Goal: Task Accomplishment & Management: Complete application form

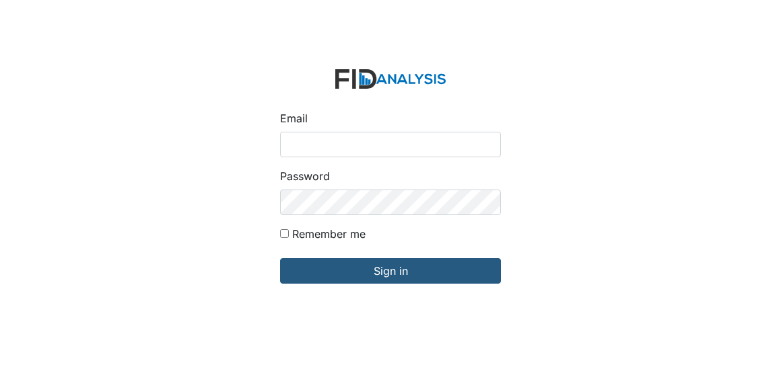
click at [302, 145] on input "Email" at bounding box center [390, 145] width 221 height 26
type input "[EMAIL_ADDRESS][DOMAIN_NAME]"
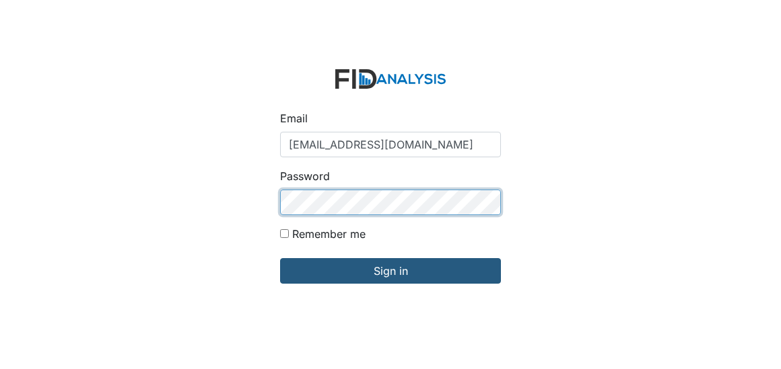
click at [280, 258] on input "Sign in" at bounding box center [390, 271] width 221 height 26
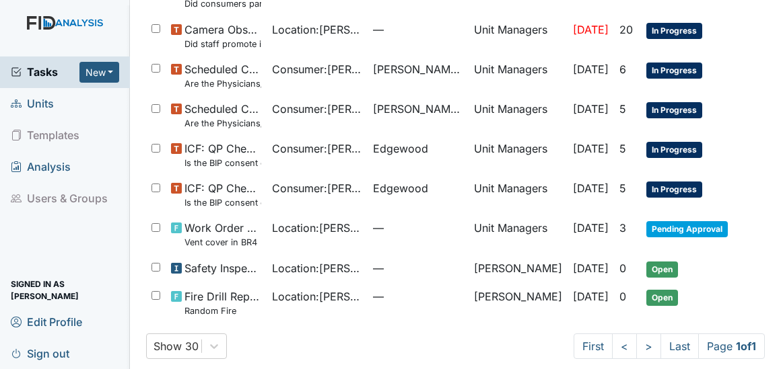
scroll to position [434, 0]
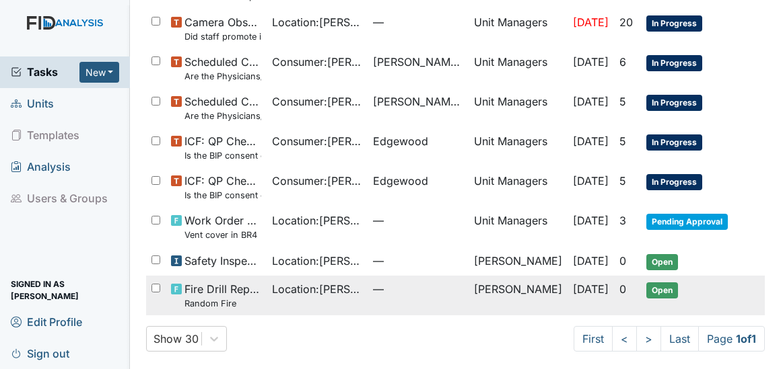
click at [328, 285] on td "Location : [PERSON_NAME]." at bounding box center [316, 296] width 101 height 40
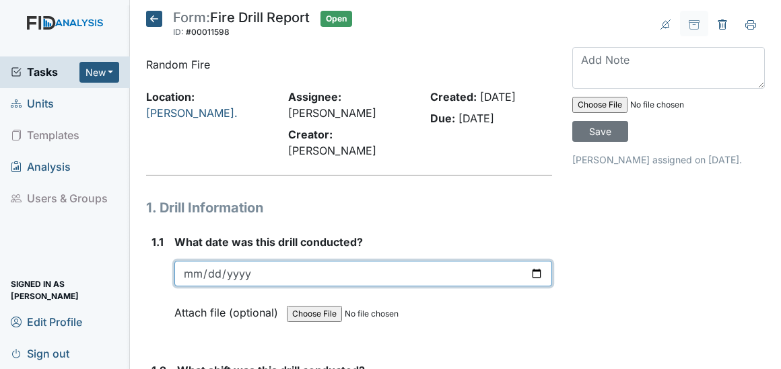
click at [197, 280] on input "date" at bounding box center [362, 274] width 377 height 26
type input "2025-09-28"
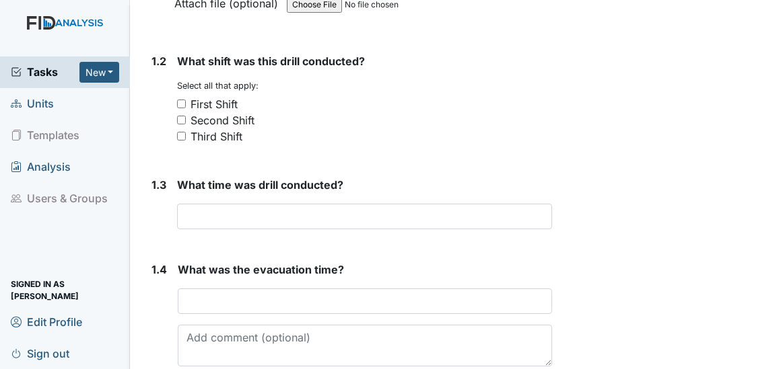
scroll to position [342, 0]
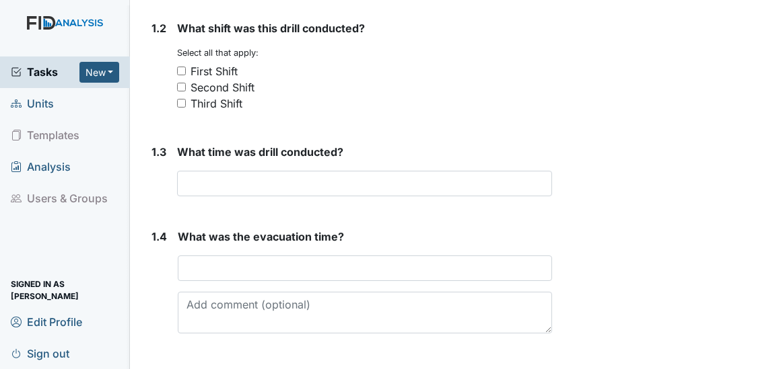
click at [179, 103] on input "Third Shift" at bounding box center [181, 103] width 9 height 9
checkbox input "true"
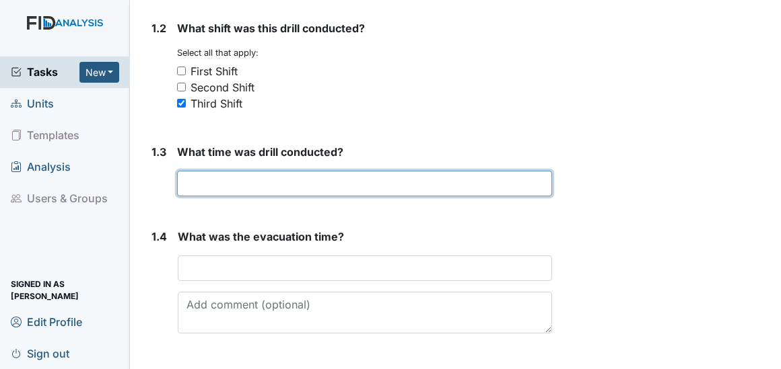
click at [213, 178] on input "text" at bounding box center [364, 184] width 374 height 26
type input "625am"
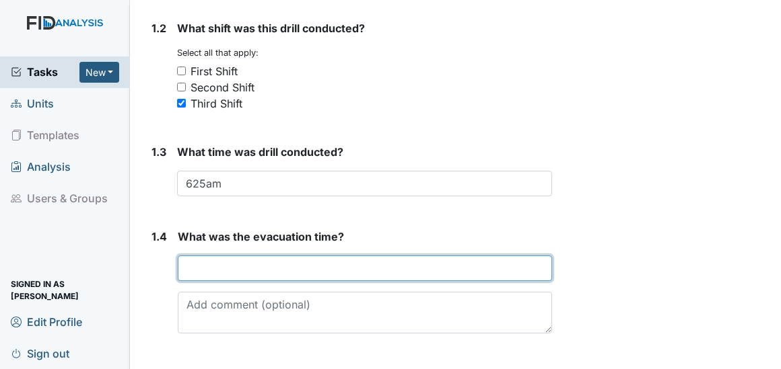
click at [240, 262] on input "text" at bounding box center [364, 269] width 373 height 26
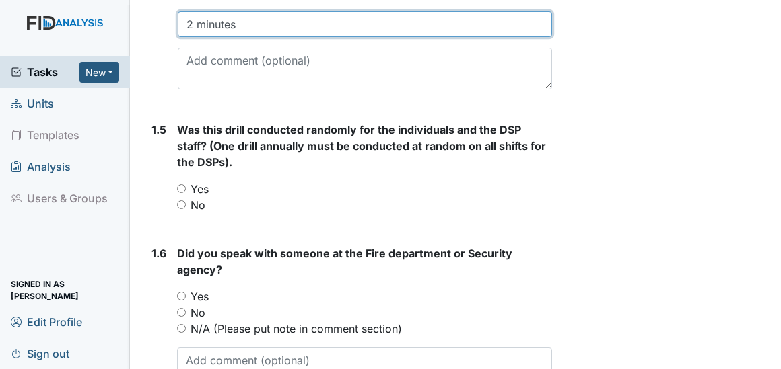
scroll to position [653, 0]
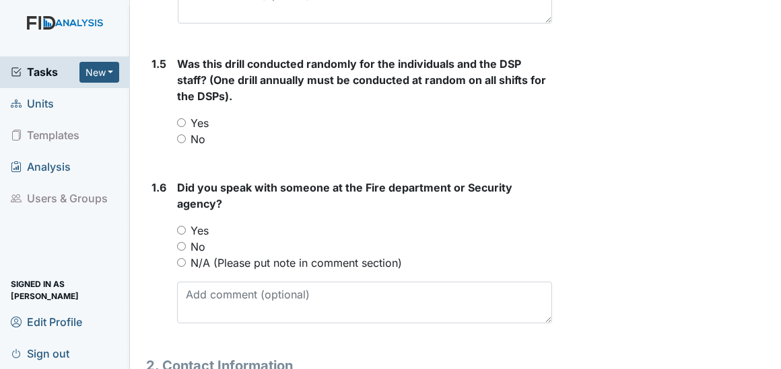
type input "2 minutes"
click at [181, 124] on input "Yes" at bounding box center [181, 122] width 9 height 9
radio input "true"
click at [179, 227] on input "Yes" at bounding box center [181, 230] width 9 height 9
radio input "true"
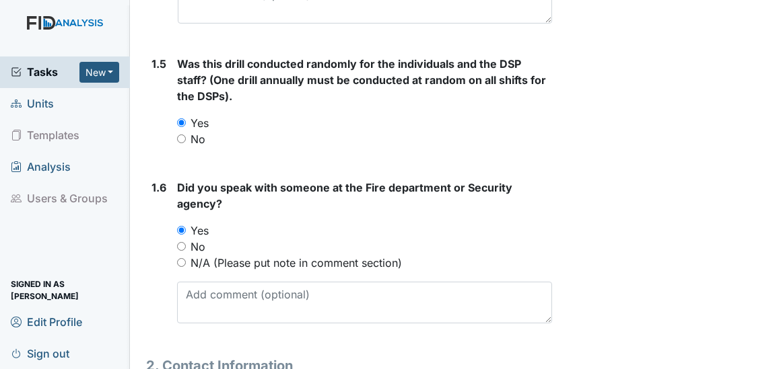
click at [182, 246] on input "No" at bounding box center [181, 246] width 9 height 9
radio input "true"
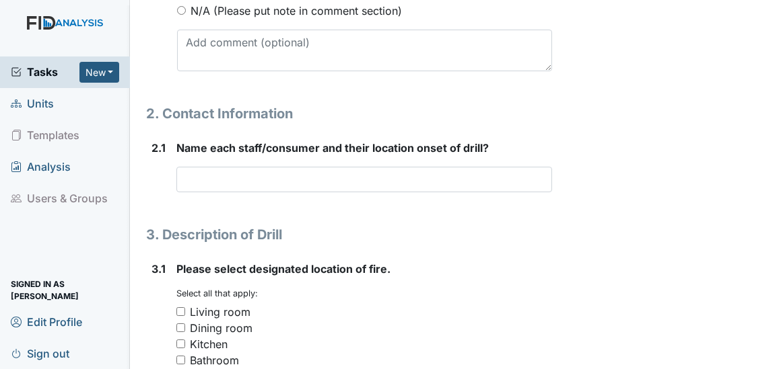
scroll to position [987, 0]
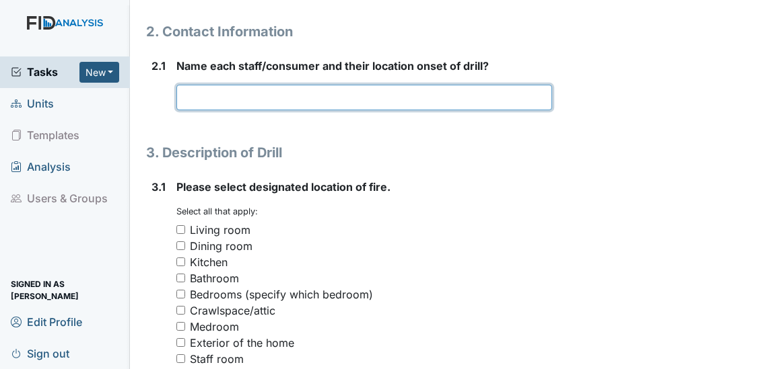
click at [245, 98] on input "text" at bounding box center [363, 98] width 375 height 26
click at [215, 94] on input "Janie Michael's bedroom," at bounding box center [363, 98] width 375 height 26
click at [324, 97] on input "Janie - Michael's bedroom," at bounding box center [363, 98] width 375 height 26
click at [370, 96] on input "Janie - Michael's bedroom, Delores" at bounding box center [363, 98] width 375 height 26
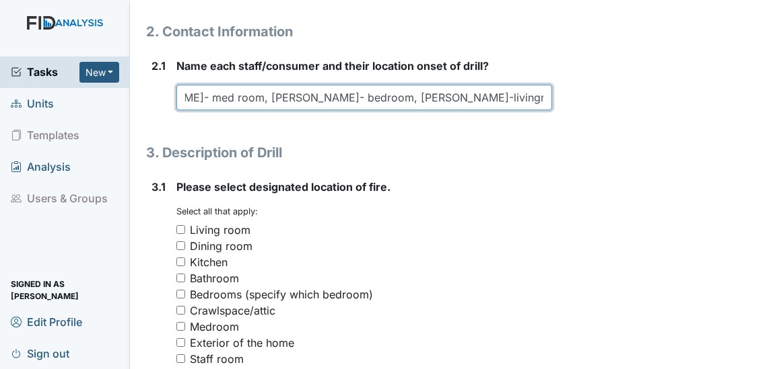
scroll to position [0, 528]
click at [507, 101] on input "Janie - Michael's bedroom, Delores - med room, Calvin- kitchen, Daniesha- med r…" at bounding box center [363, 98] width 375 height 26
click at [539, 94] on input "Janie - Michael's bedroom, Delores - med room, Calvin- kitchen, Daniesha- med r…" at bounding box center [363, 98] width 375 height 26
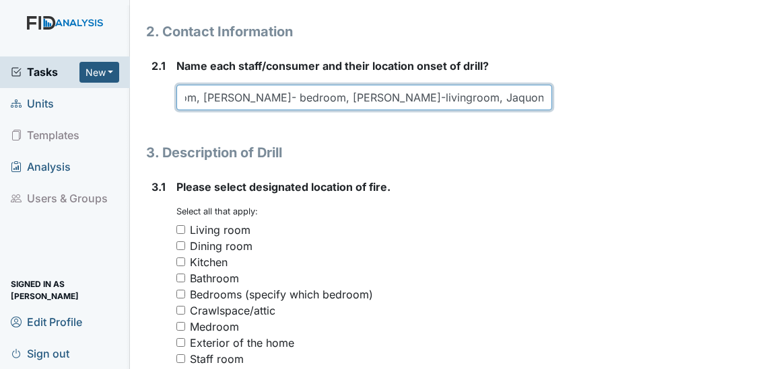
type input "Janie - Michael's bedroom, Delores - med room, Calvin- kitchen, Daniesha- med r…"
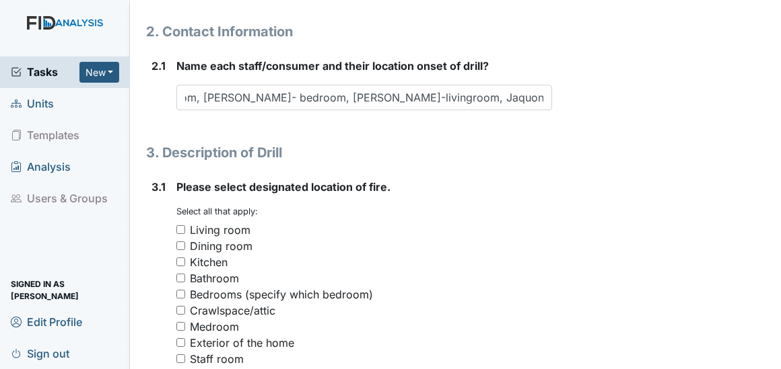
scroll to position [0, 0]
click at [179, 340] on input "Exterior of the home" at bounding box center [180, 342] width 9 height 9
checkbox input "true"
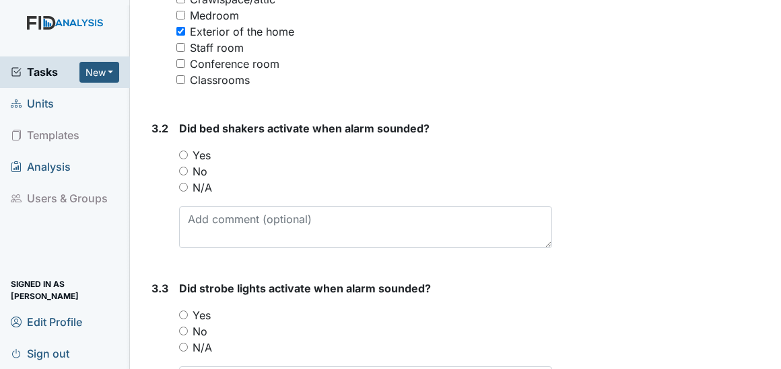
scroll to position [1315, 0]
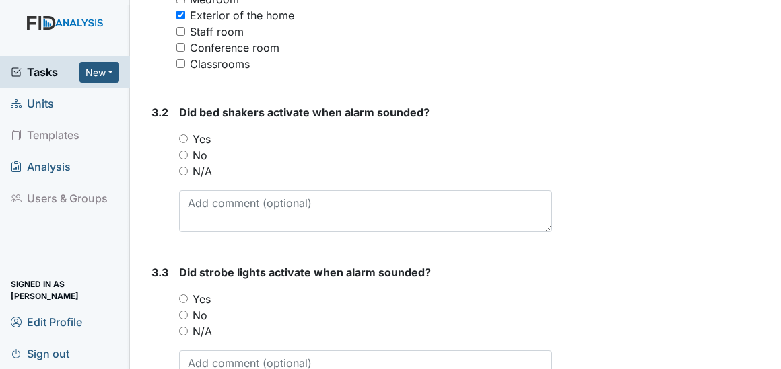
click at [182, 168] on input "N/A" at bounding box center [183, 171] width 9 height 9
radio input "true"
click at [182, 299] on input "Yes" at bounding box center [183, 299] width 9 height 9
radio input "true"
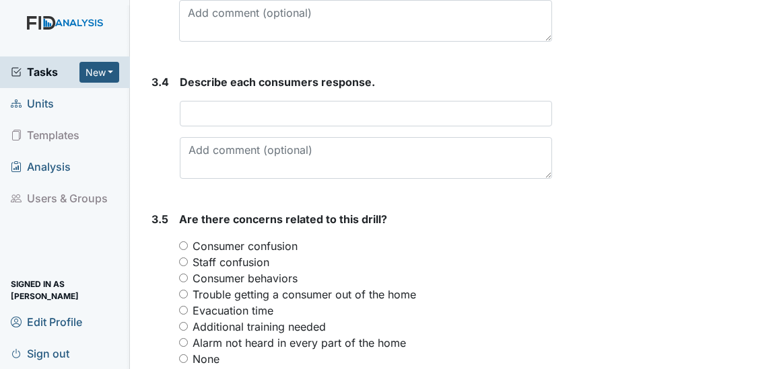
scroll to position [1682, 0]
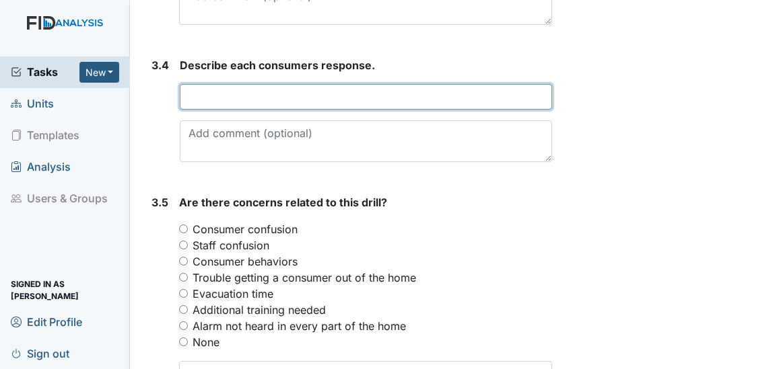
click at [248, 87] on input "text" at bounding box center [365, 97] width 371 height 26
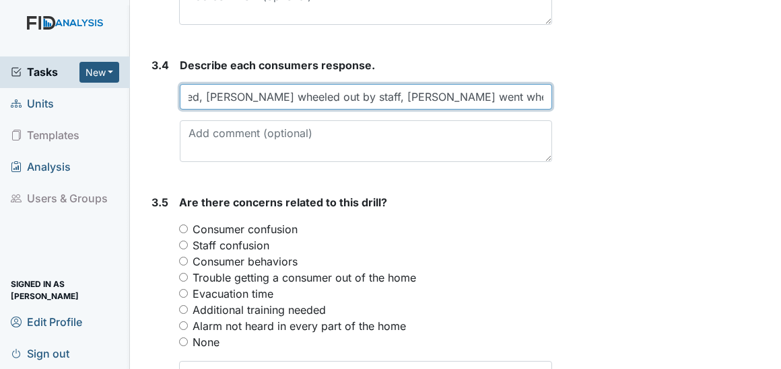
scroll to position [0, 478]
type input "Zack refused to come out at first, Jason exited quickly when prompted, Richard …"
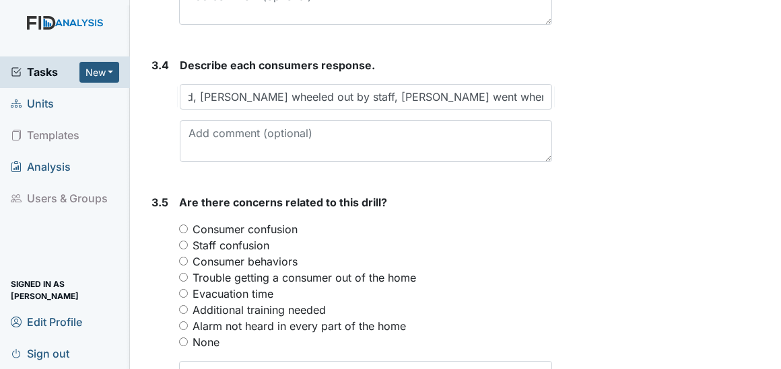
scroll to position [0, 0]
click at [183, 258] on input "Consumer behaviors" at bounding box center [183, 261] width 9 height 9
radio input "true"
click at [183, 289] on input "Evacuation time" at bounding box center [183, 293] width 9 height 9
radio input "true"
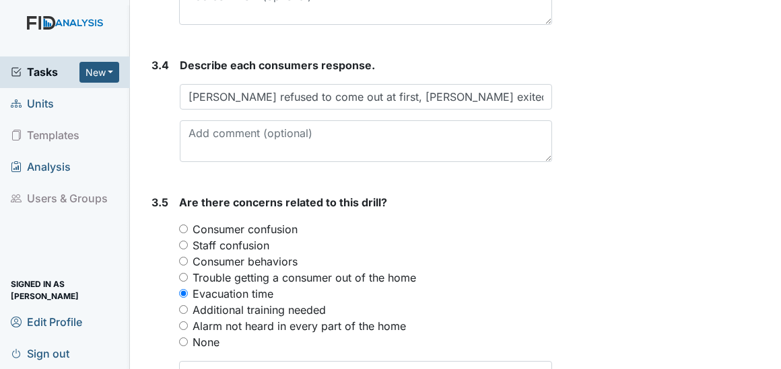
click at [182, 260] on input "Consumer behaviors" at bounding box center [183, 261] width 9 height 9
radio input "true"
click at [182, 277] on input "Trouble getting a consumer out of the home" at bounding box center [183, 277] width 9 height 9
radio input "true"
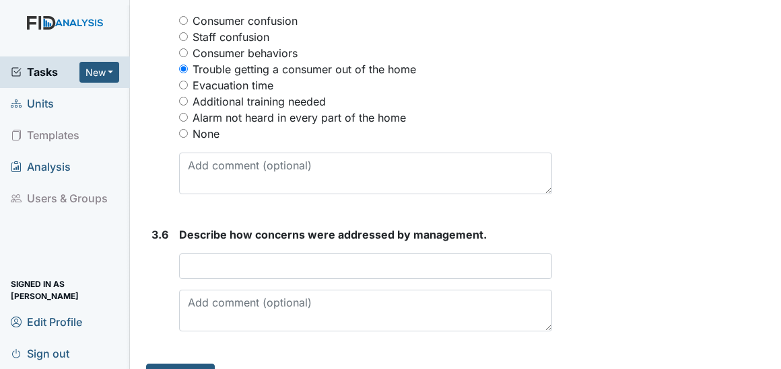
scroll to position [1919, 0]
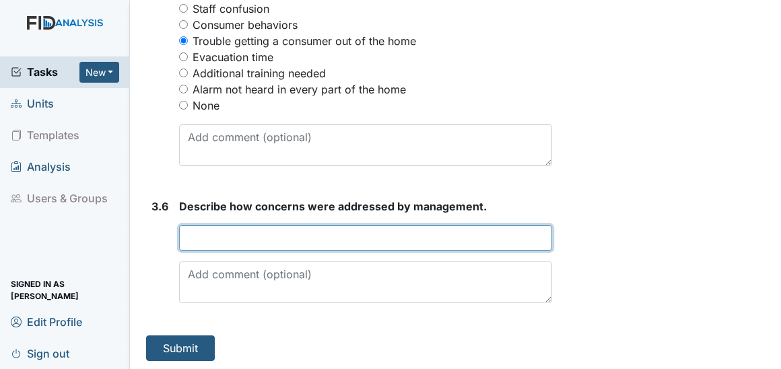
click at [219, 241] on input "text" at bounding box center [365, 238] width 372 height 26
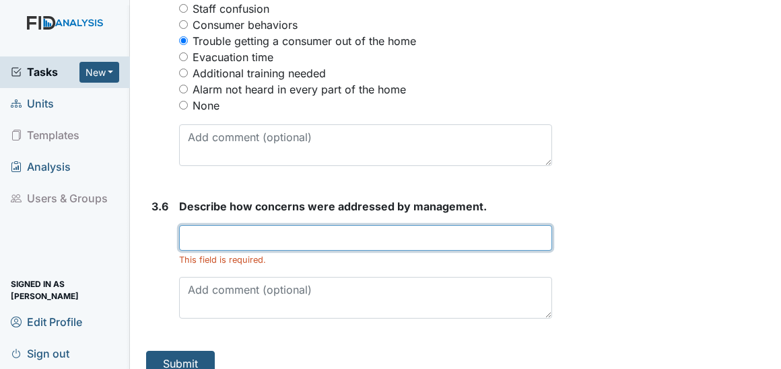
click at [240, 231] on input "text" at bounding box center [365, 238] width 372 height 26
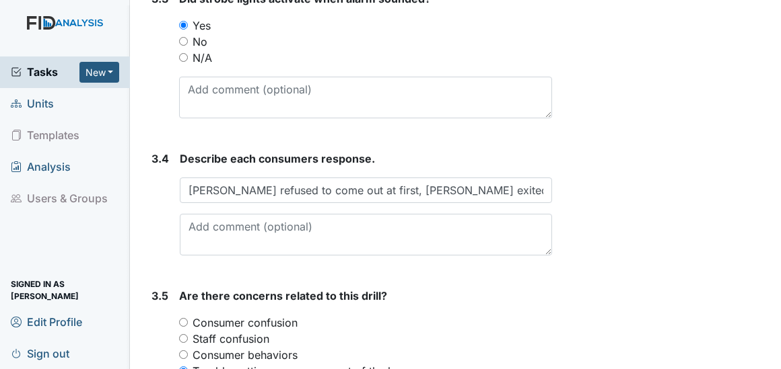
scroll to position [1934, 0]
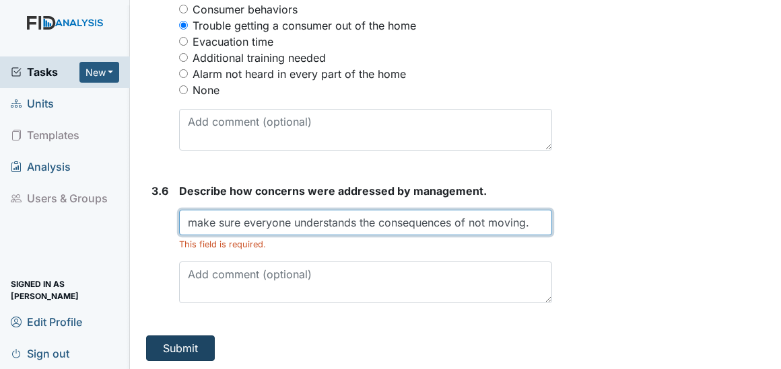
type input "make sure everyone understands the consequences of not moving."
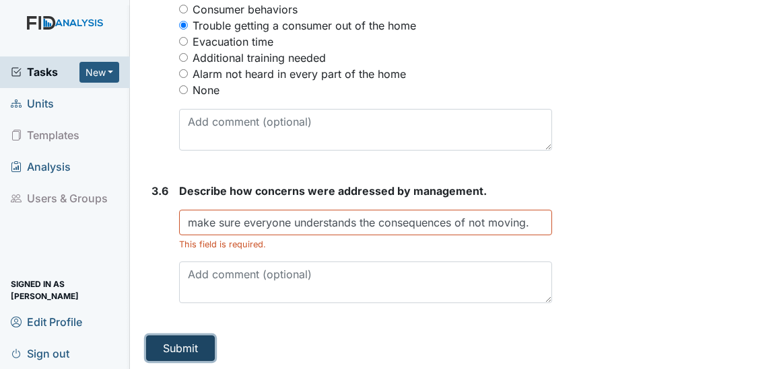
click at [167, 355] on button "Submit" at bounding box center [180, 349] width 69 height 26
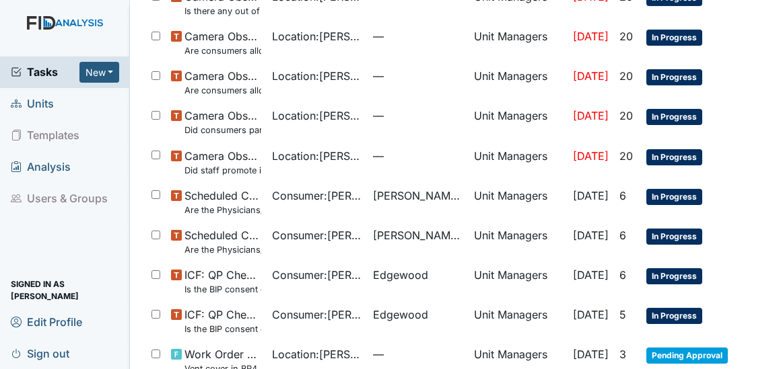
scroll to position [411, 0]
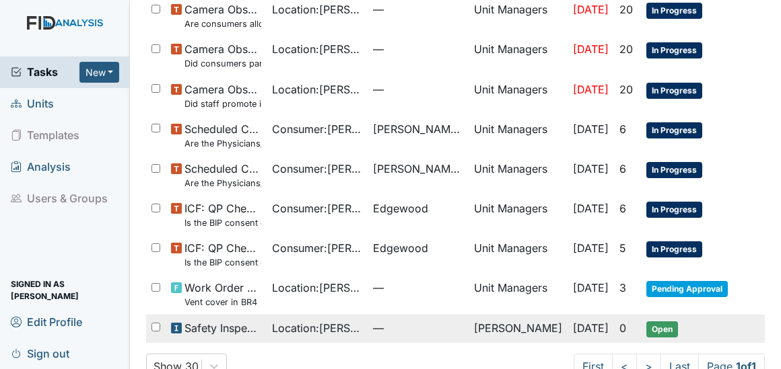
click at [653, 322] on span "Open" at bounding box center [662, 330] width 32 height 16
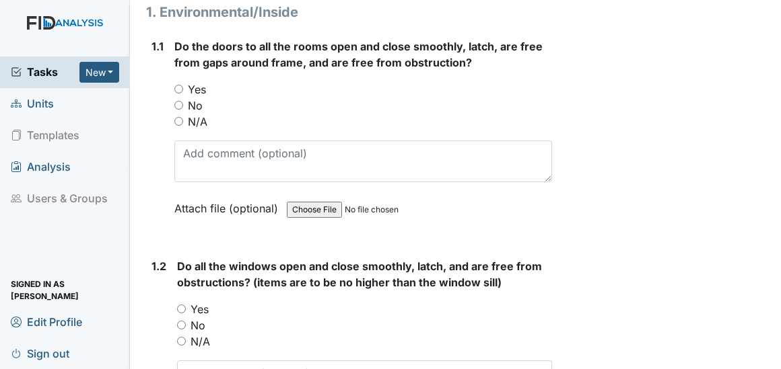
scroll to position [261, 0]
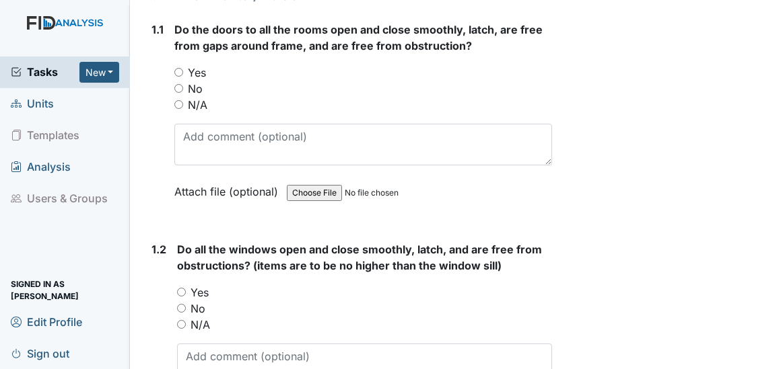
click at [177, 69] on input "Yes" at bounding box center [178, 72] width 9 height 9
radio input "true"
click at [180, 291] on input "Yes" at bounding box center [181, 292] width 9 height 9
radio input "true"
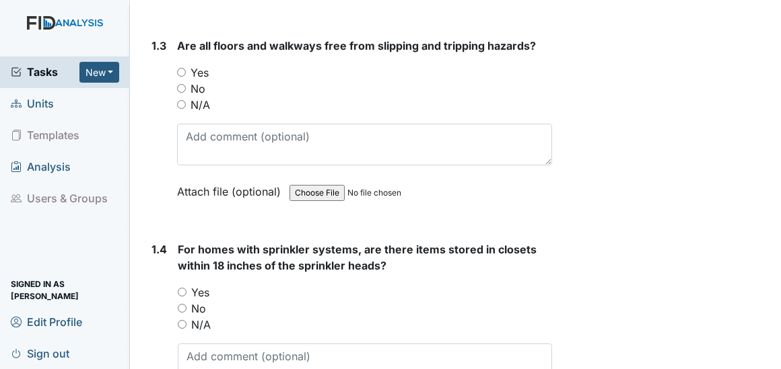
scroll to position [709, 0]
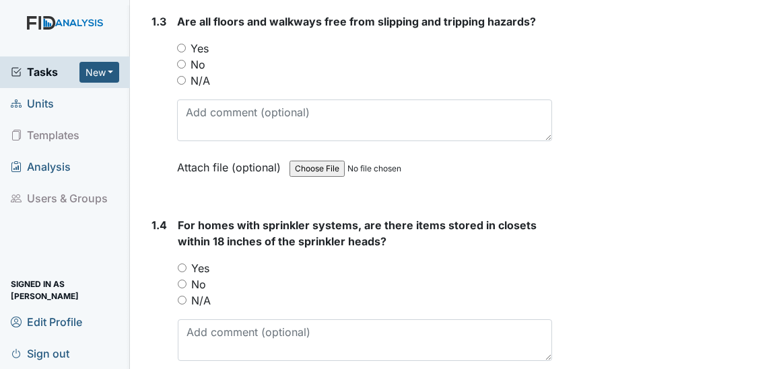
click at [182, 46] on input "Yes" at bounding box center [181, 48] width 9 height 9
radio input "true"
click at [182, 266] on input "Yes" at bounding box center [182, 268] width 9 height 9
radio input "true"
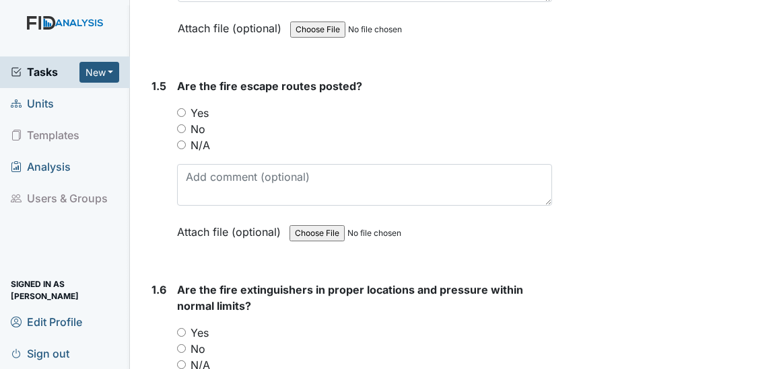
scroll to position [1150, 0]
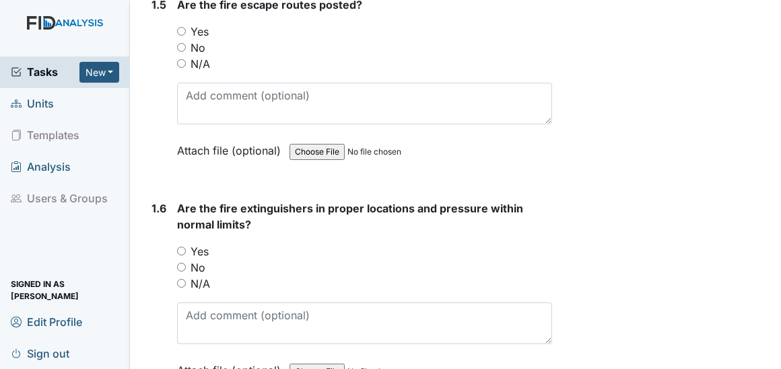
click at [182, 27] on input "Yes" at bounding box center [181, 31] width 9 height 9
radio input "true"
click at [180, 249] on input "Yes" at bounding box center [181, 251] width 9 height 9
radio input "true"
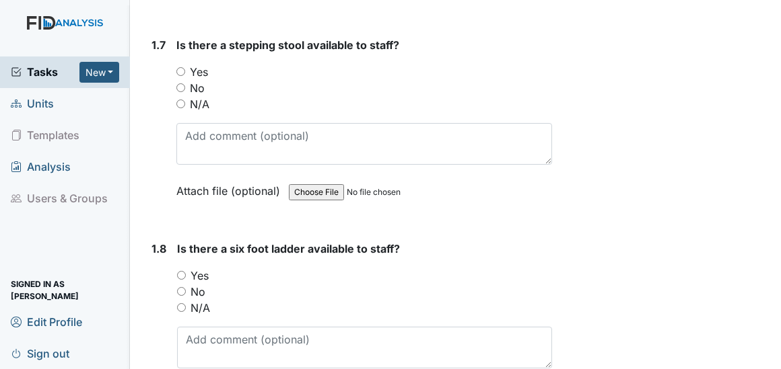
scroll to position [1558, 0]
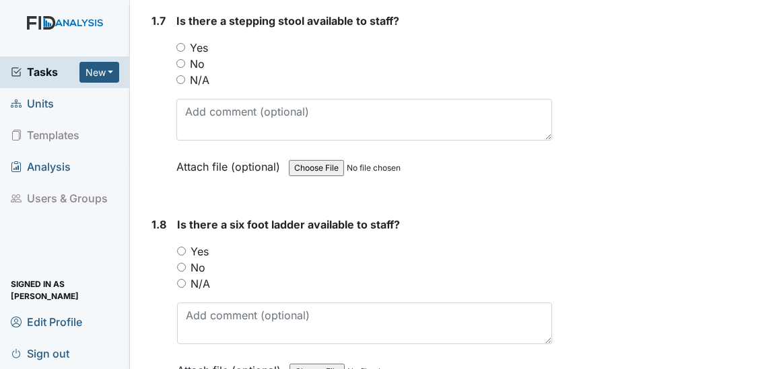
click at [182, 43] on input "Yes" at bounding box center [180, 47] width 9 height 9
radio input "true"
click at [183, 247] on input "Yes" at bounding box center [181, 251] width 9 height 9
radio input "true"
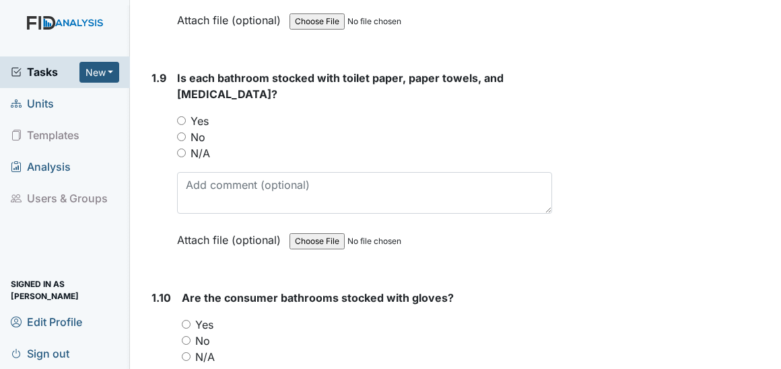
scroll to position [1974, 0]
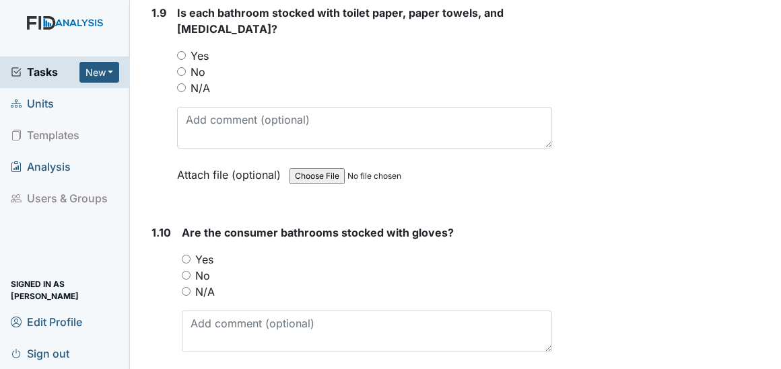
click at [182, 51] on input "Yes" at bounding box center [181, 55] width 9 height 9
radio input "true"
click at [184, 255] on input "Yes" at bounding box center [186, 259] width 9 height 9
radio input "true"
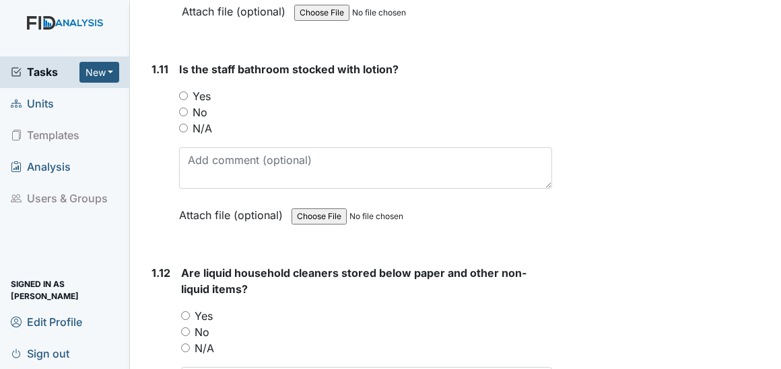
scroll to position [2389, 0]
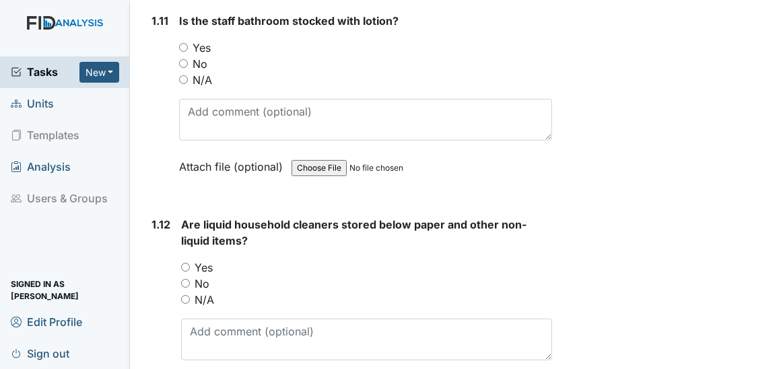
click at [183, 43] on input "Yes" at bounding box center [183, 47] width 9 height 9
radio input "true"
click at [186, 263] on input "Yes" at bounding box center [185, 267] width 9 height 9
radio input "true"
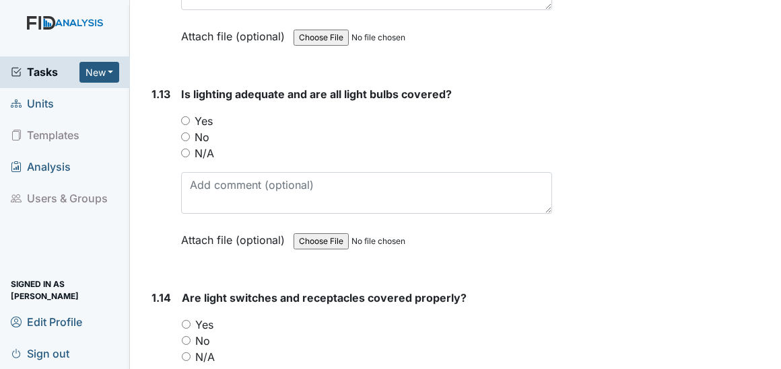
scroll to position [2813, 0]
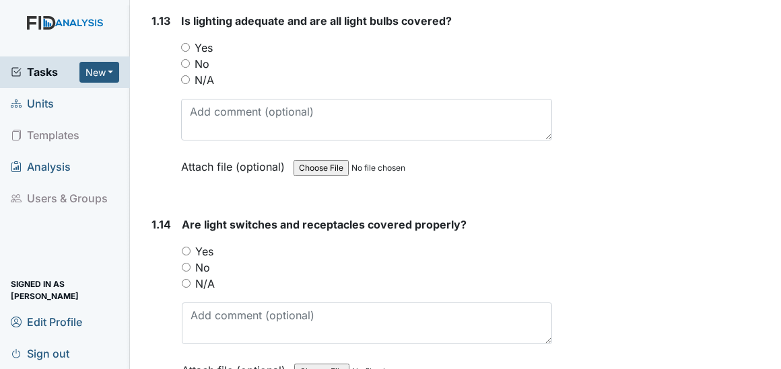
click at [183, 43] on input "Yes" at bounding box center [185, 47] width 9 height 9
radio input "true"
click at [186, 247] on input "Yes" at bounding box center [186, 251] width 9 height 9
radio input "true"
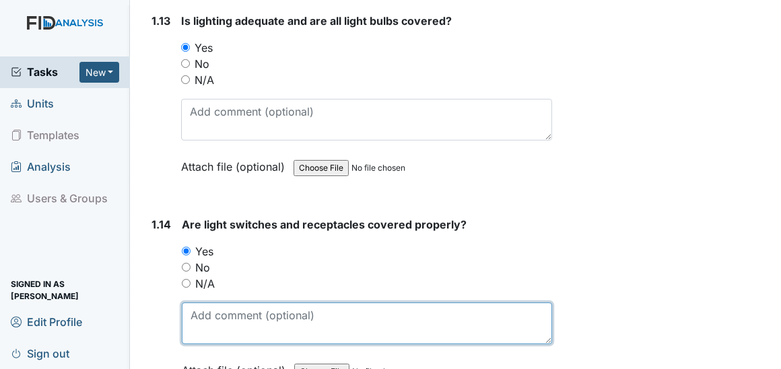
click at [200, 303] on textarea at bounding box center [366, 324] width 369 height 42
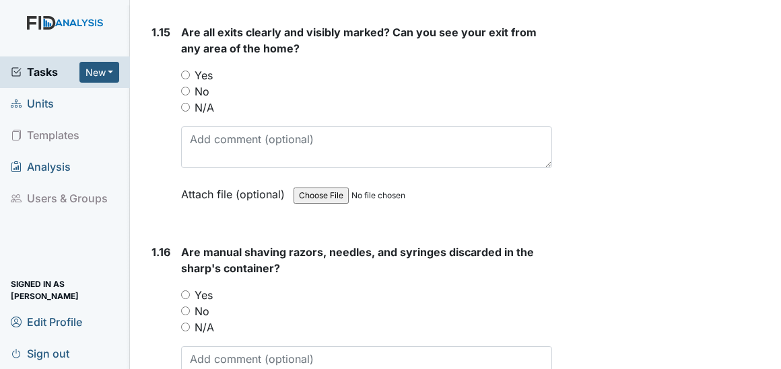
scroll to position [3214, 0]
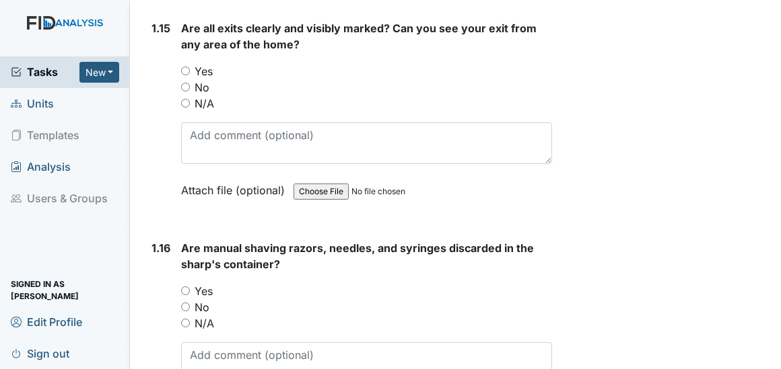
click at [185, 67] on input "Yes" at bounding box center [185, 71] width 9 height 9
radio input "true"
click at [186, 287] on input "Yes" at bounding box center [185, 291] width 9 height 9
radio input "true"
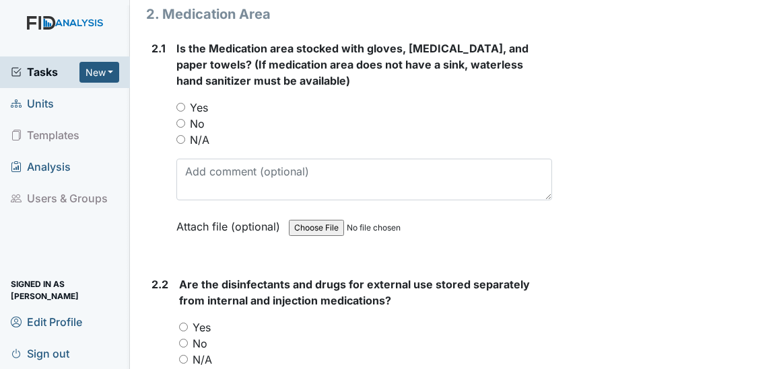
scroll to position [3719, 0]
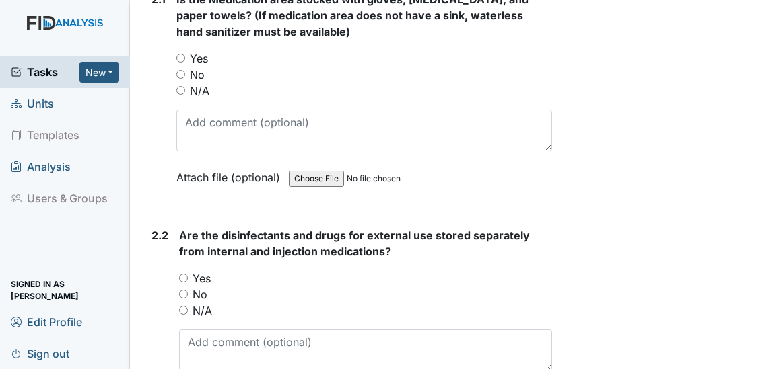
click at [180, 54] on input "Yes" at bounding box center [180, 58] width 9 height 9
radio input "true"
click at [183, 274] on input "Yes" at bounding box center [183, 278] width 9 height 9
radio input "true"
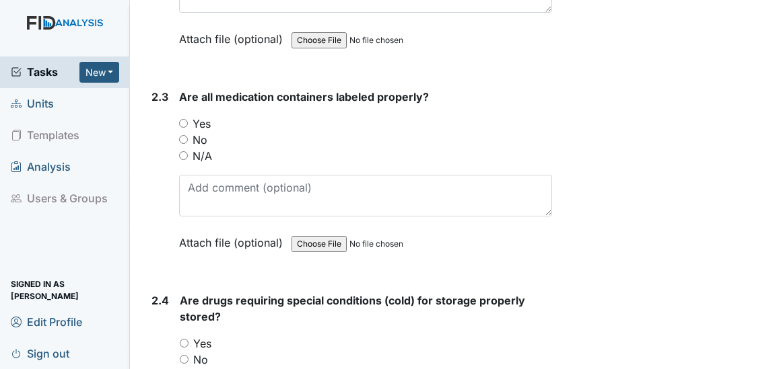
scroll to position [4135, 0]
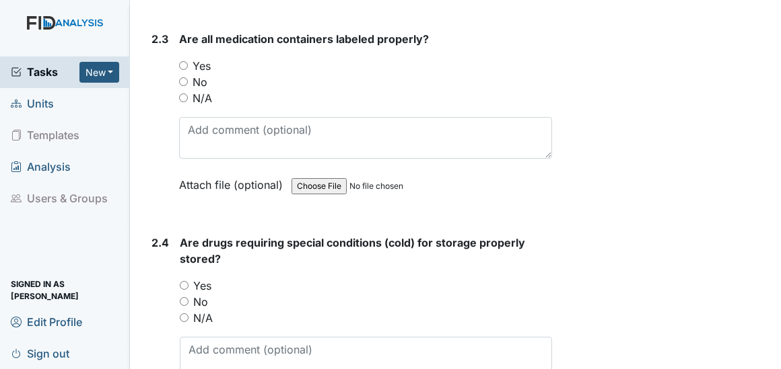
click at [182, 61] on input "Yes" at bounding box center [183, 65] width 9 height 9
radio input "true"
click at [184, 281] on input "Yes" at bounding box center [184, 285] width 9 height 9
radio input "true"
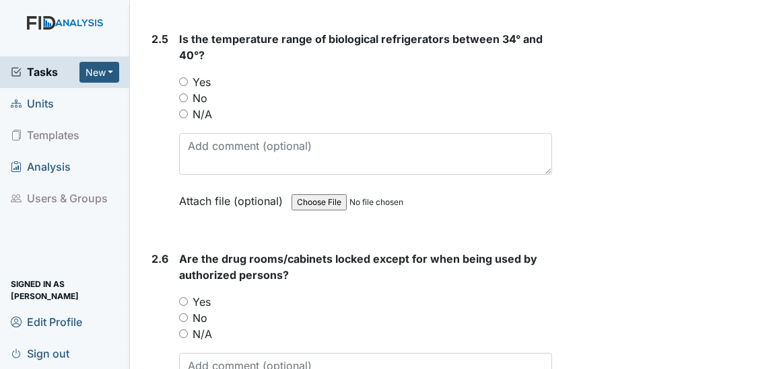
scroll to position [4567, 0]
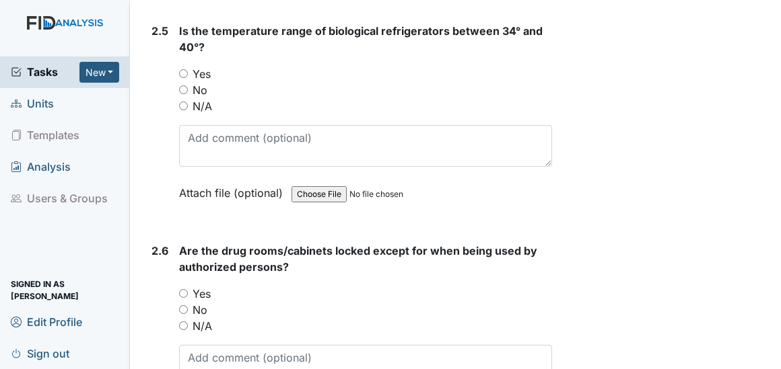
click at [184, 69] on input "Yes" at bounding box center [183, 73] width 9 height 9
radio input "true"
click at [182, 289] on input "Yes" at bounding box center [183, 293] width 9 height 9
radio input "true"
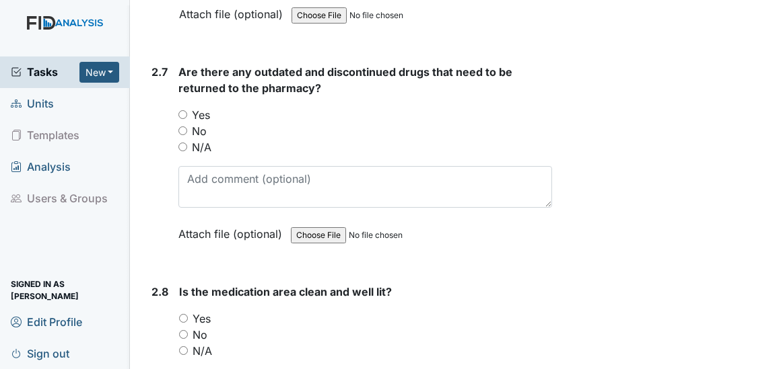
scroll to position [4991, 0]
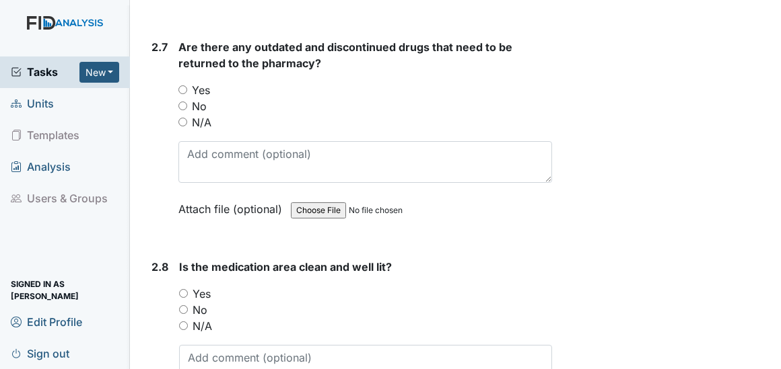
drag, startPoint x: 774, startPoint y: 363, endPoint x: 184, endPoint y: 90, distance: 650.0
click at [184, 102] on input "No" at bounding box center [182, 106] width 9 height 9
radio input "true"
click at [182, 289] on input "Yes" at bounding box center [183, 293] width 9 height 9
radio input "true"
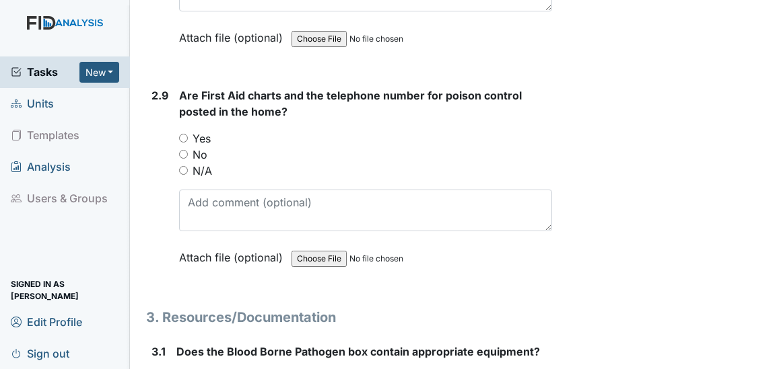
scroll to position [5399, 0]
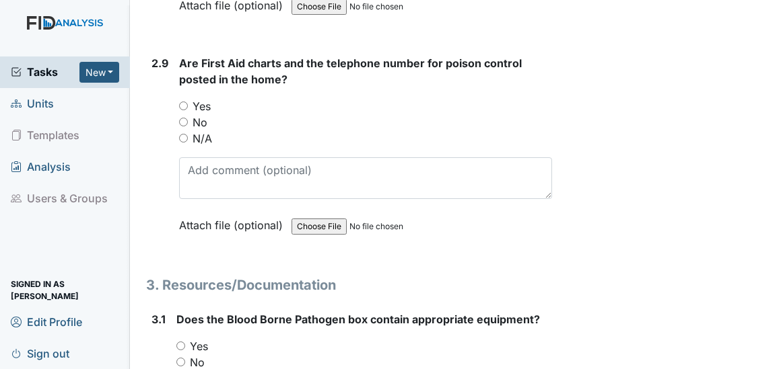
click at [181, 102] on input "Yes" at bounding box center [183, 106] width 9 height 9
radio input "true"
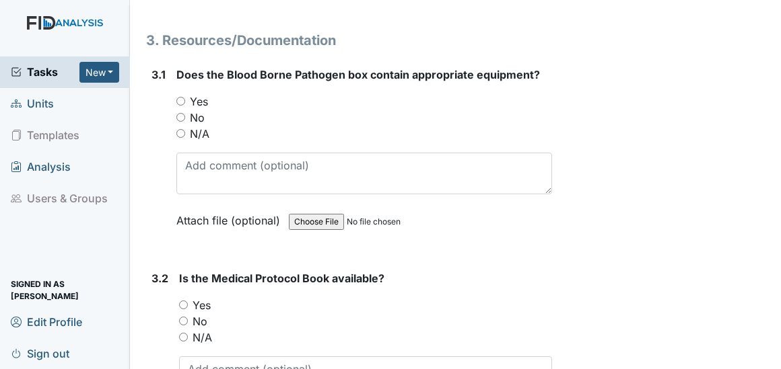
scroll to position [5685, 0]
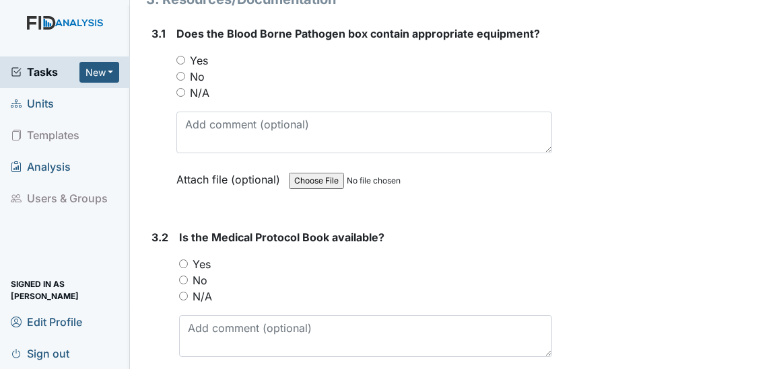
click at [180, 56] on input "Yes" at bounding box center [180, 60] width 9 height 9
radio input "true"
click at [184, 260] on input "Yes" at bounding box center [183, 264] width 9 height 9
radio input "true"
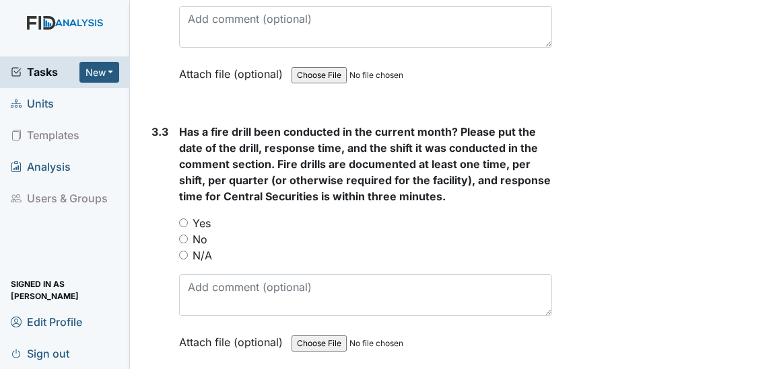
scroll to position [6076, 0]
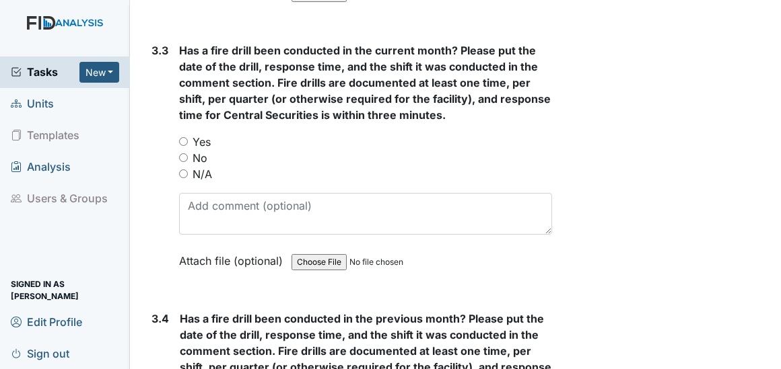
click at [183, 137] on input "Yes" at bounding box center [183, 141] width 9 height 9
radio input "true"
click at [198, 174] on div "Has a fire drill been conducted in the current month? Please put the date of th…" at bounding box center [365, 160] width 372 height 236
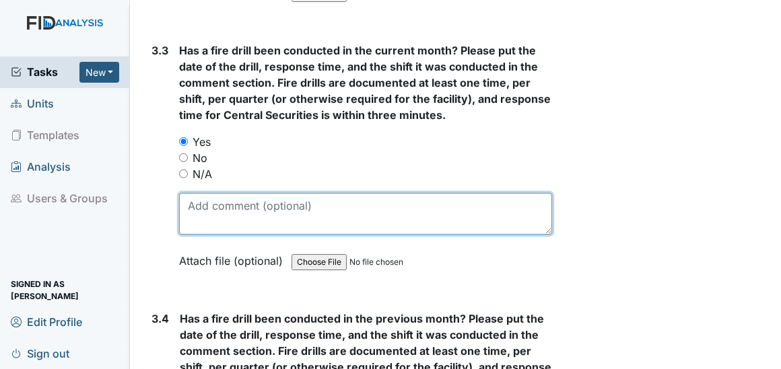
click at [194, 193] on textarea at bounding box center [365, 214] width 372 height 42
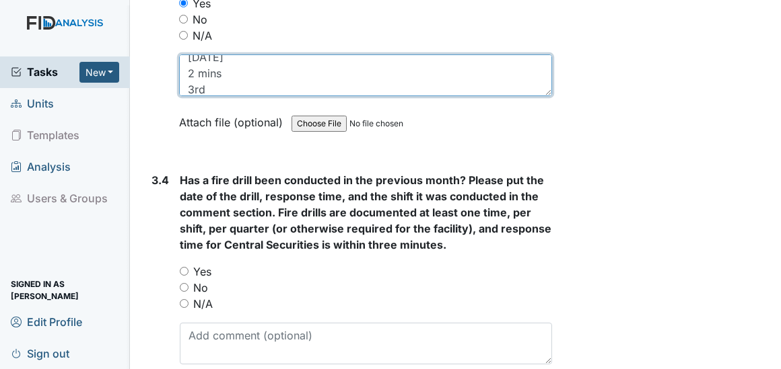
scroll to position [6239, 0]
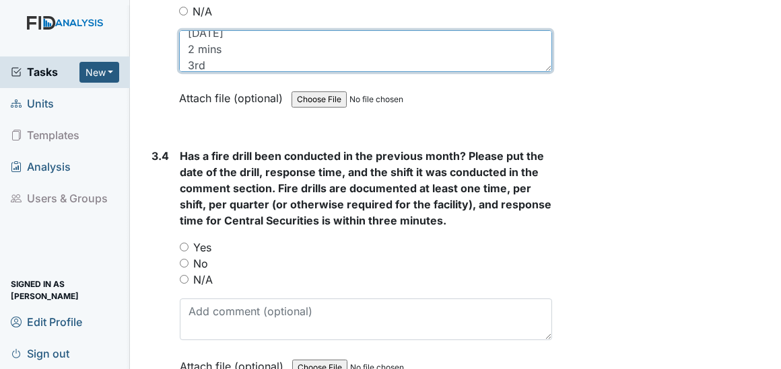
type textarea "7/28/25 2 mins 3rd"
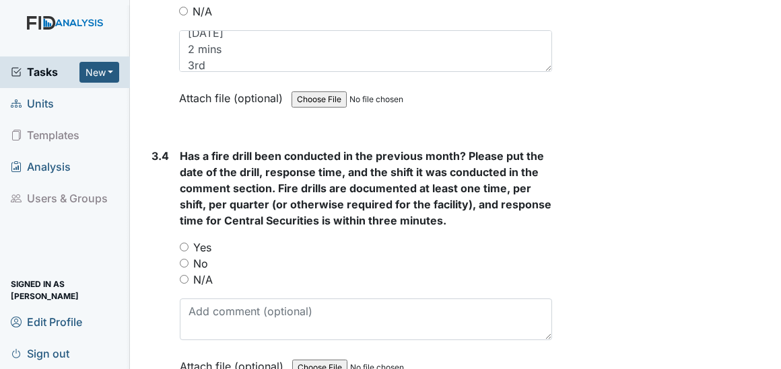
click at [182, 243] on input "Yes" at bounding box center [184, 247] width 9 height 9
radio input "true"
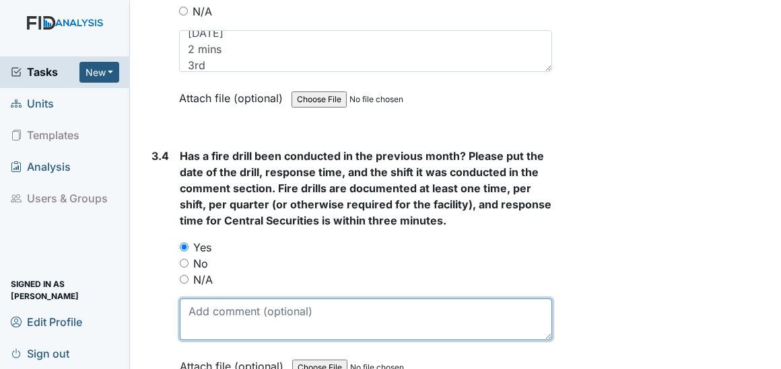
click at [188, 299] on textarea at bounding box center [365, 320] width 371 height 42
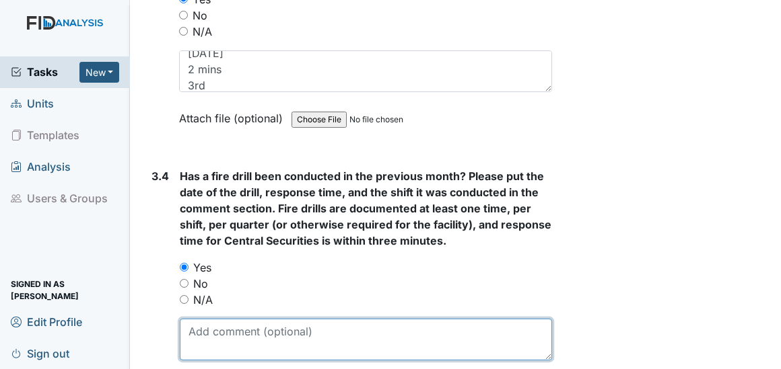
scroll to position [6215, 0]
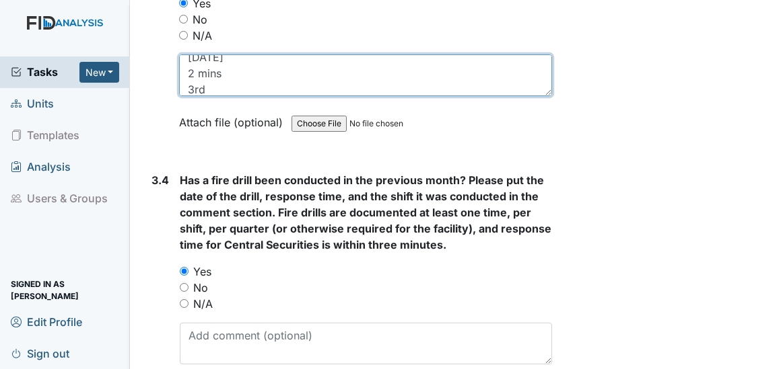
click at [196, 55] on textarea "7/28/25 2 mins 3rd" at bounding box center [365, 76] width 372 height 42
click at [193, 55] on textarea "7/28/25 2 mins 3rd" at bounding box center [365, 76] width 372 height 42
type textarea "9/28/25 2 mins 3rd"
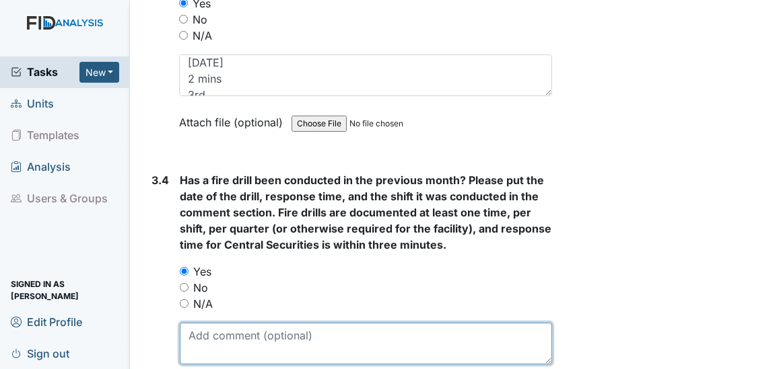
click at [192, 323] on textarea at bounding box center [365, 344] width 371 height 42
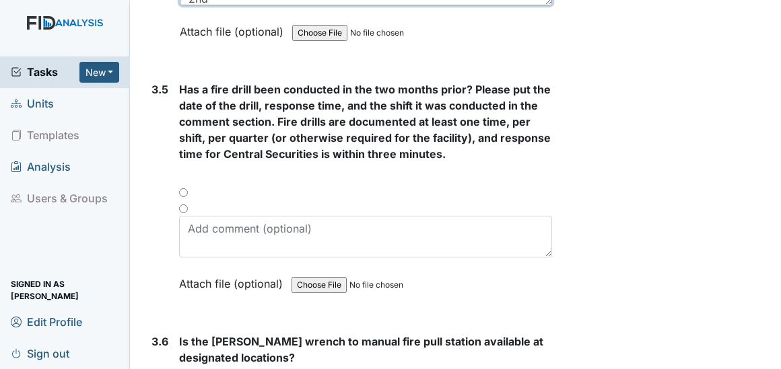
scroll to position [6630, 0]
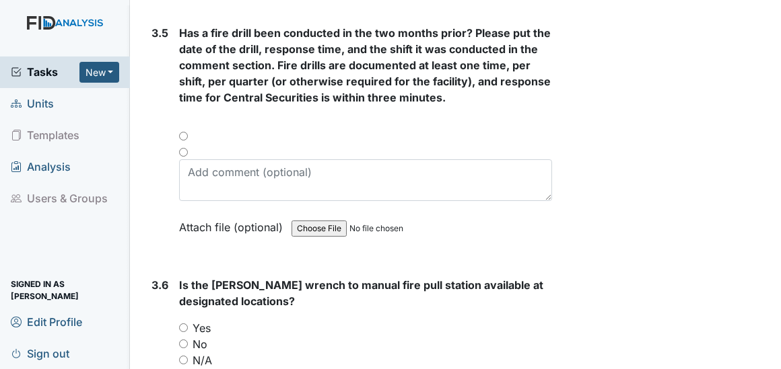
type textarea "8/20/25 1 min 2nd"
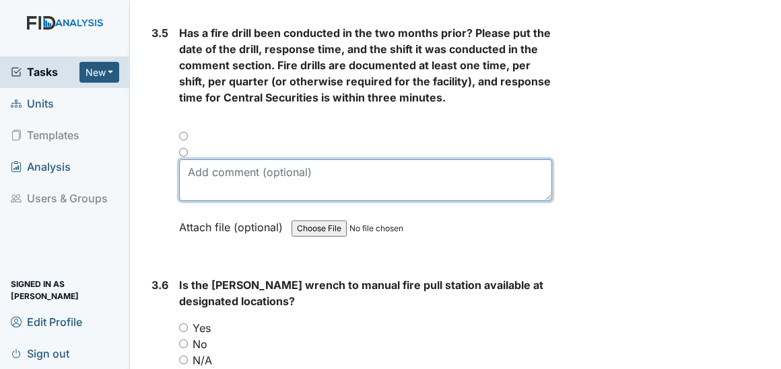
click at [208, 159] on textarea at bounding box center [365, 180] width 372 height 42
type textarea "7/25/25 2 mins 1st"
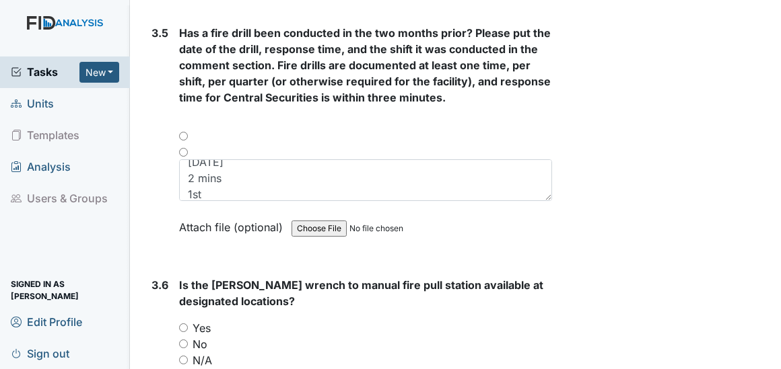
click at [186, 324] on input "Yes" at bounding box center [183, 328] width 9 height 9
radio input "true"
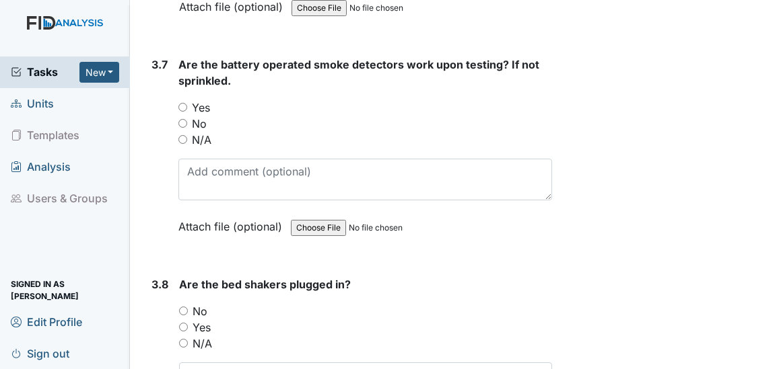
scroll to position [7095, 0]
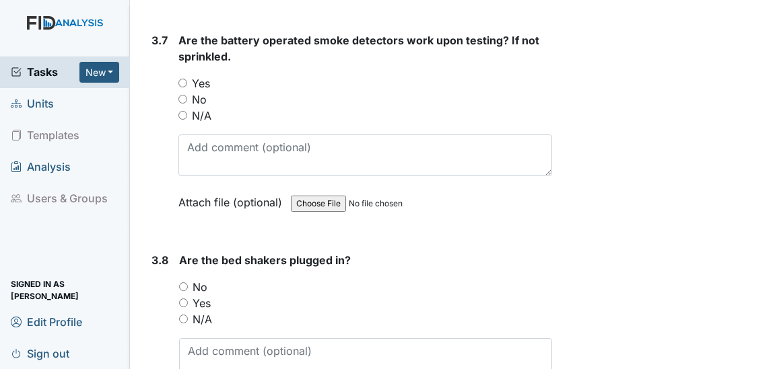
click at [182, 111] on input "N/A" at bounding box center [182, 115] width 9 height 9
radio input "true"
click at [183, 315] on input "N/A" at bounding box center [183, 319] width 9 height 9
radio input "true"
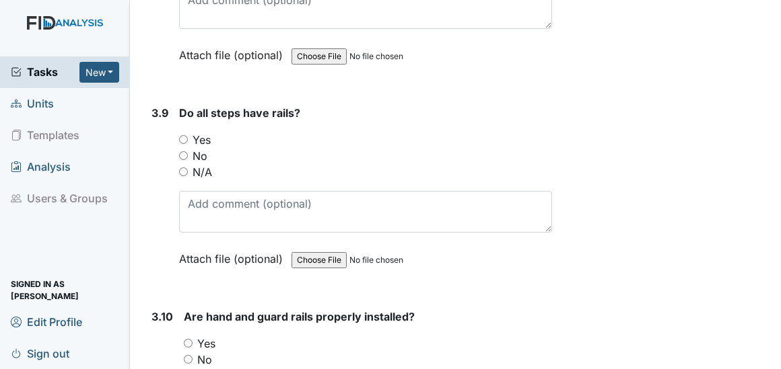
scroll to position [7511, 0]
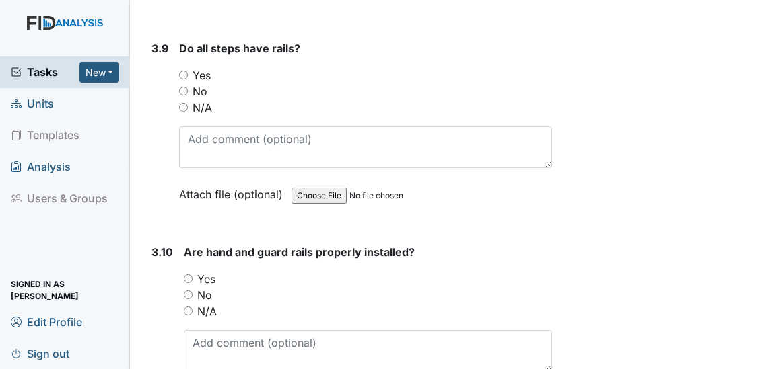
click at [182, 71] on input "Yes" at bounding box center [183, 75] width 9 height 9
radio input "true"
click at [187, 275] on input "Yes" at bounding box center [188, 279] width 9 height 9
radio input "true"
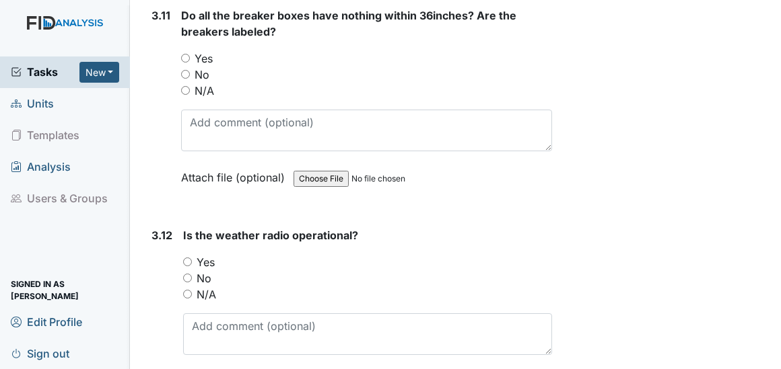
scroll to position [7927, 0]
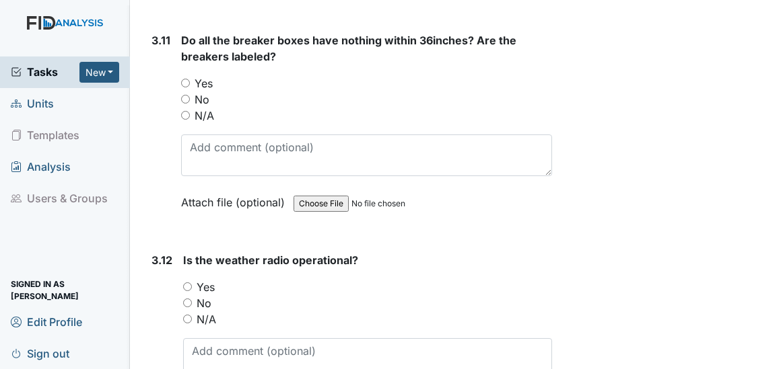
click at [183, 79] on input "Yes" at bounding box center [185, 83] width 9 height 9
radio input "true"
click at [183, 315] on input "N/A" at bounding box center [187, 319] width 9 height 9
radio input "true"
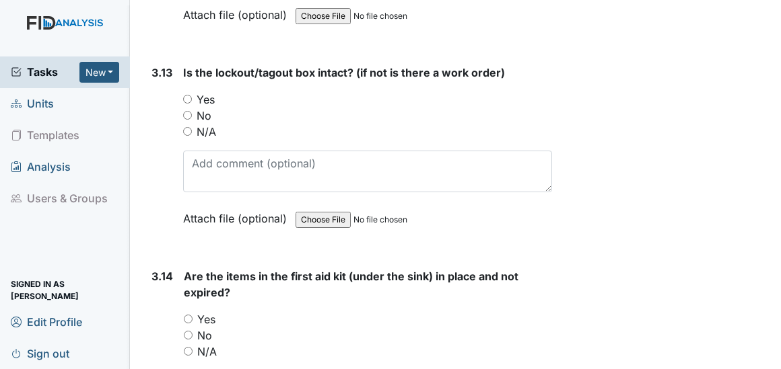
scroll to position [8344, 0]
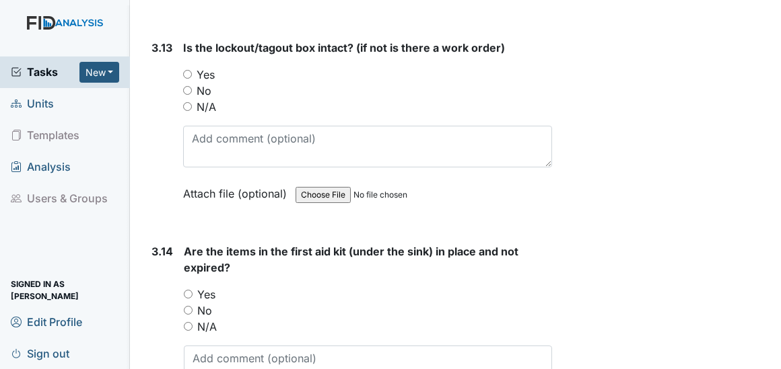
click at [188, 70] on input "Yes" at bounding box center [187, 74] width 9 height 9
radio input "true"
click at [188, 290] on input "Yes" at bounding box center [188, 294] width 9 height 9
radio input "true"
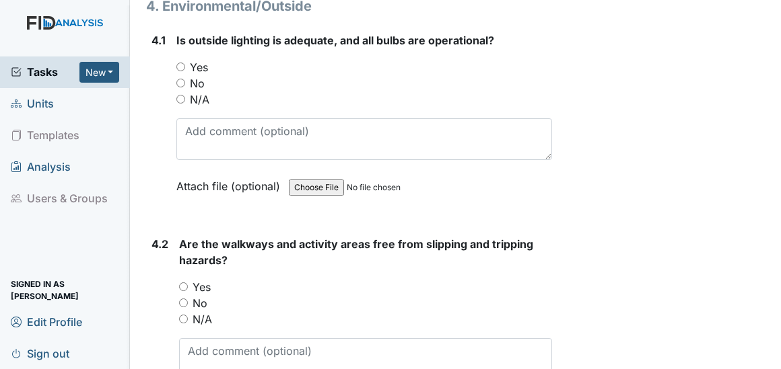
scroll to position [8817, 0]
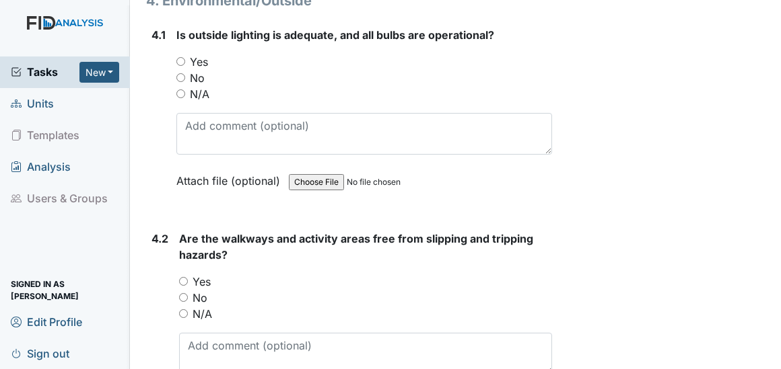
click at [184, 57] on input "Yes" at bounding box center [180, 61] width 9 height 9
radio input "true"
click at [185, 277] on input "Yes" at bounding box center [183, 281] width 9 height 9
radio input "true"
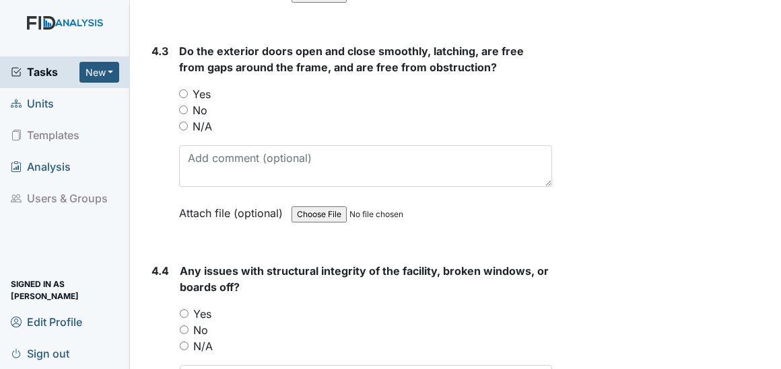
scroll to position [9249, 0]
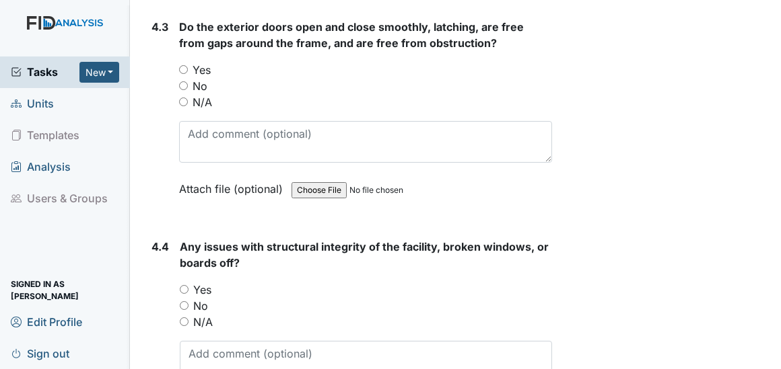
click at [182, 65] on input "Yes" at bounding box center [183, 69] width 9 height 9
radio input "true"
click at [184, 301] on input "No" at bounding box center [184, 305] width 9 height 9
radio input "true"
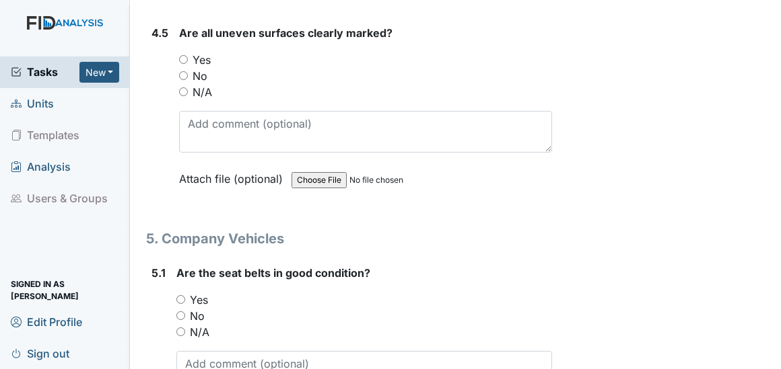
scroll to position [9673, 0]
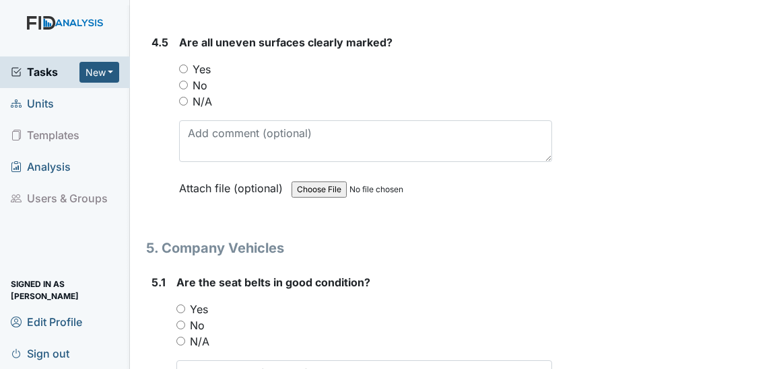
click at [184, 65] on input "Yes" at bounding box center [183, 69] width 9 height 9
radio input "true"
click at [180, 305] on input "Yes" at bounding box center [180, 309] width 9 height 9
radio input "true"
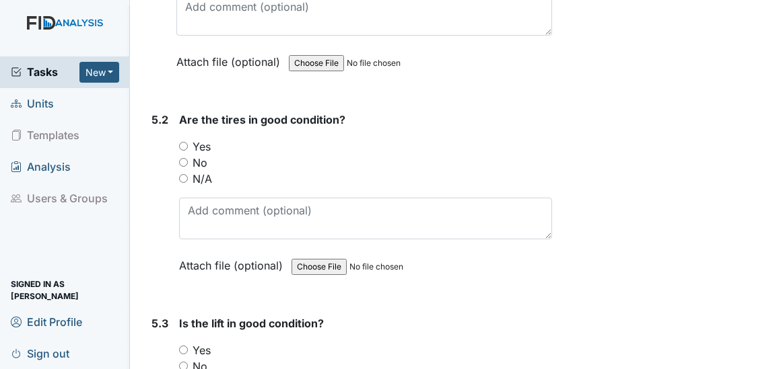
scroll to position [10065, 0]
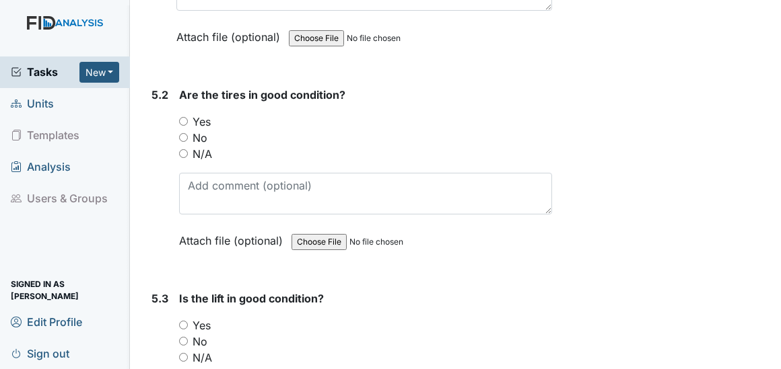
click at [182, 117] on input "Yes" at bounding box center [183, 121] width 9 height 9
radio input "true"
click at [182, 321] on input "Yes" at bounding box center [183, 325] width 9 height 9
radio input "true"
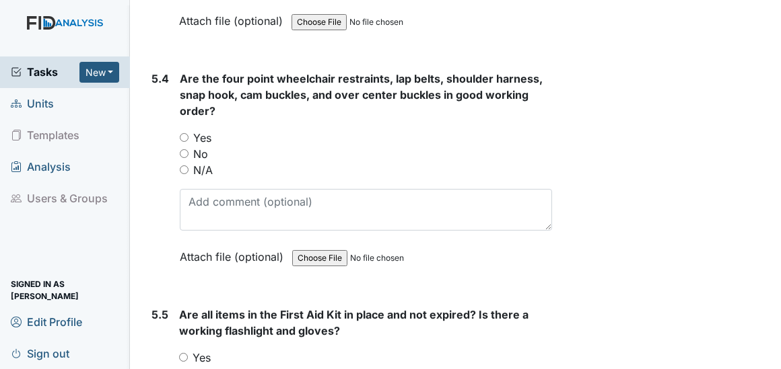
scroll to position [10505, 0]
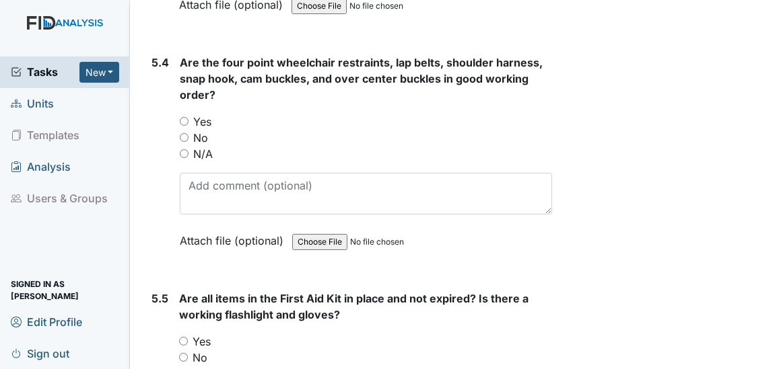
click at [184, 117] on input "Yes" at bounding box center [184, 121] width 9 height 9
radio input "true"
click at [182, 337] on input "Yes" at bounding box center [183, 341] width 9 height 9
radio input "true"
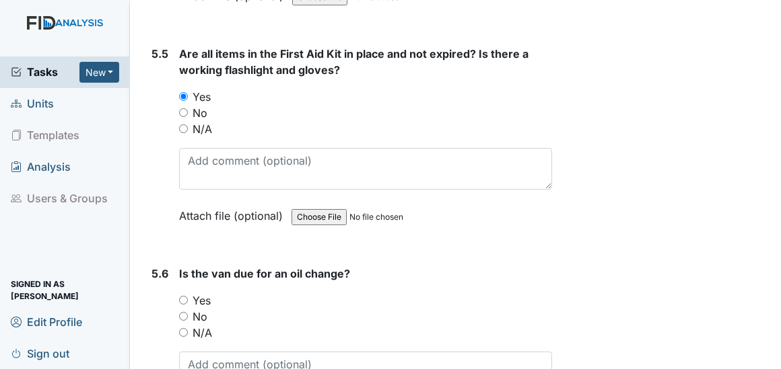
scroll to position [10799, 0]
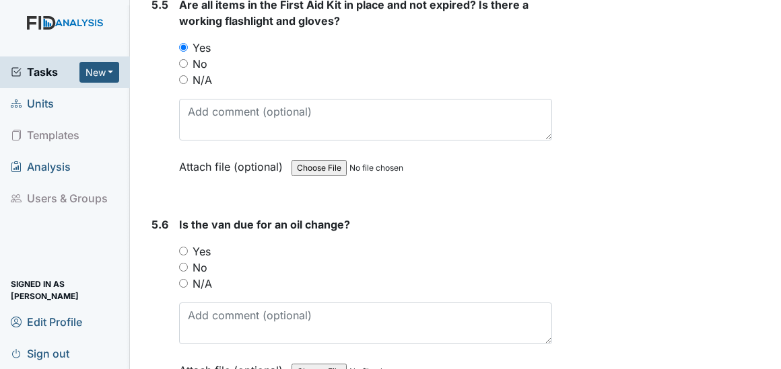
click at [182, 263] on input "No" at bounding box center [183, 267] width 9 height 9
radio input "true"
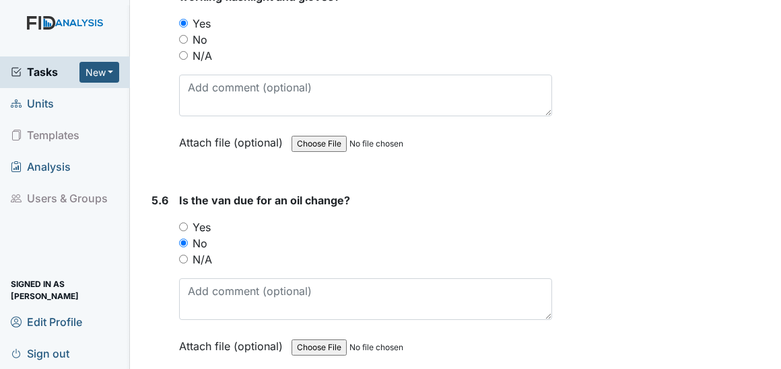
scroll to position [10853, 0]
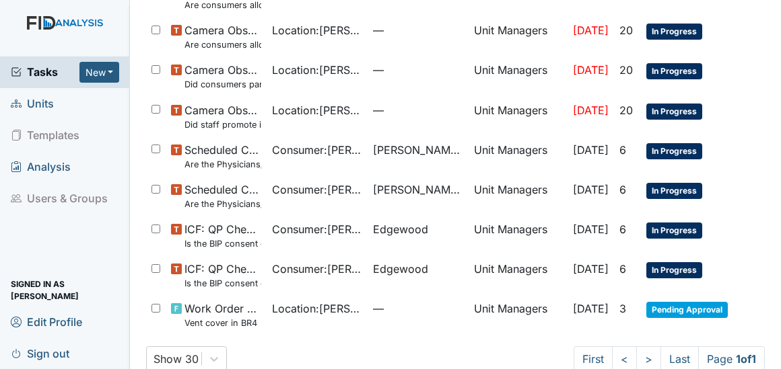
scroll to position [378, 0]
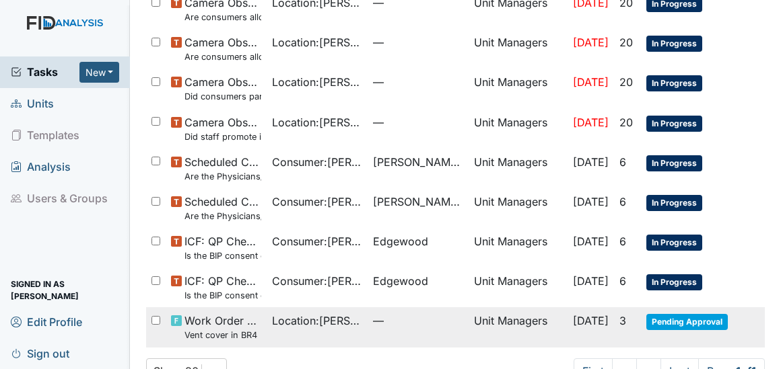
click at [305, 313] on span "Location : Dixon Rd." at bounding box center [317, 321] width 90 height 16
